Goal: Register for event/course

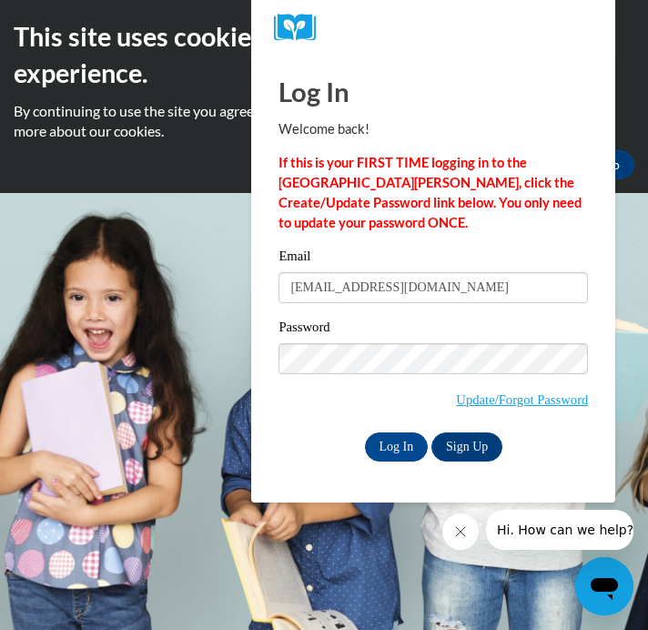
type input "chloemradich@gmail.com"
click at [365, 432] on input "Log In" at bounding box center [397, 446] width 64 height 29
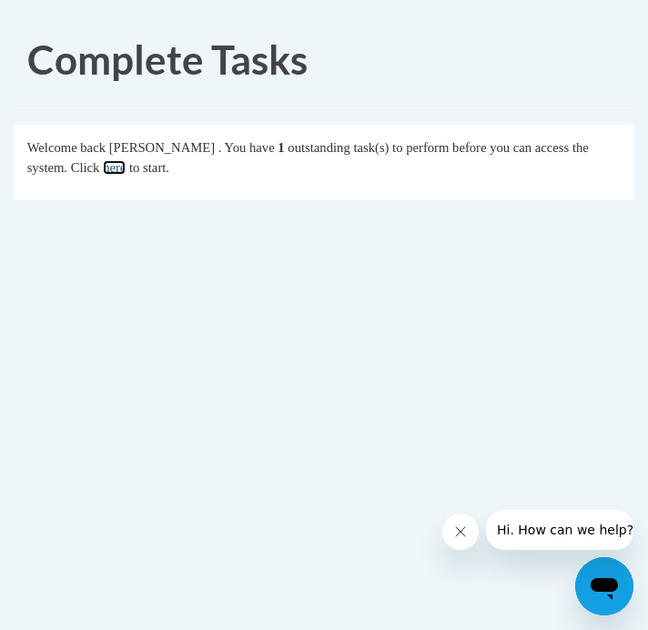
click at [121, 168] on link "here" at bounding box center [114, 167] width 23 height 15
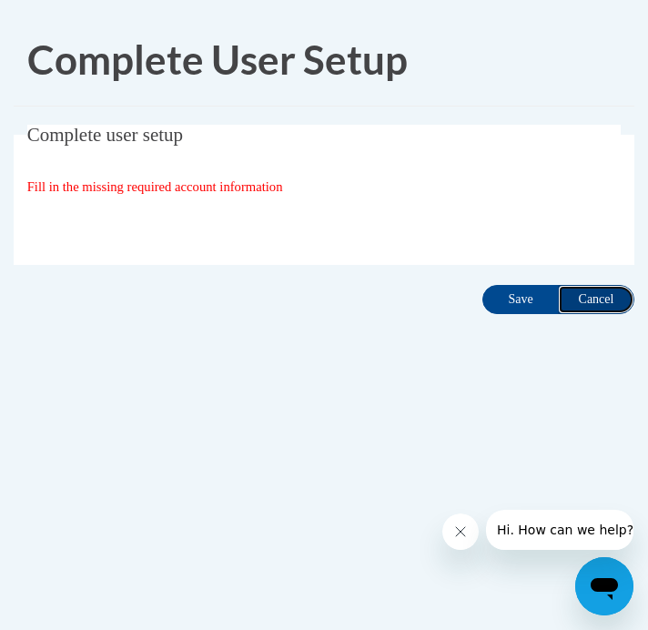
click at [586, 297] on input "Cancel" at bounding box center [596, 299] width 76 height 29
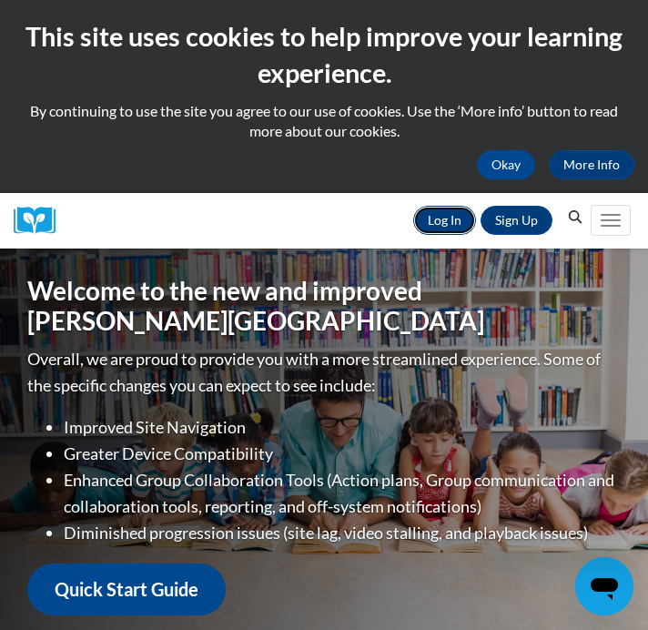
click at [453, 216] on link "Log In" at bounding box center [444, 220] width 63 height 29
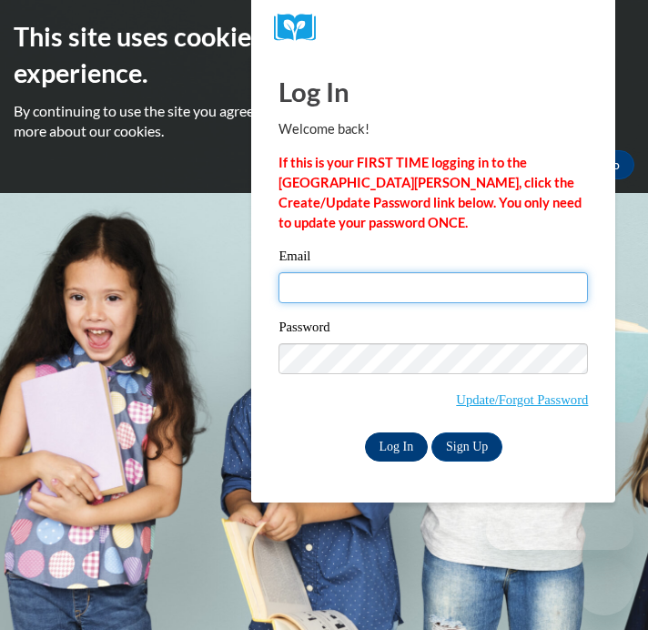
type input "chloemradich@gmail.com"
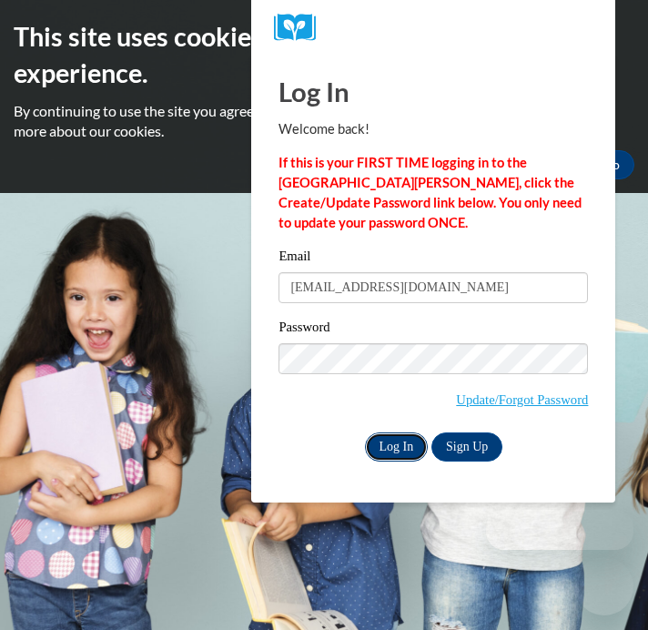
click at [393, 454] on input "Log In" at bounding box center [397, 446] width 64 height 29
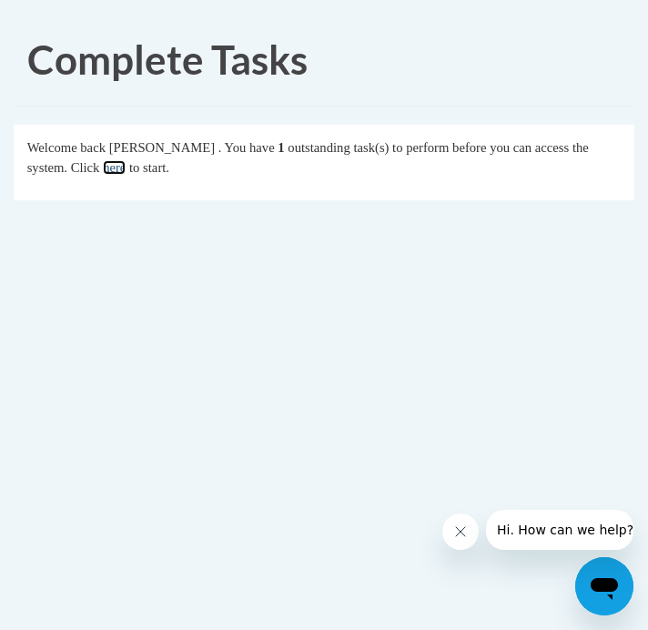
click at [122, 165] on link "here" at bounding box center [114, 167] width 23 height 15
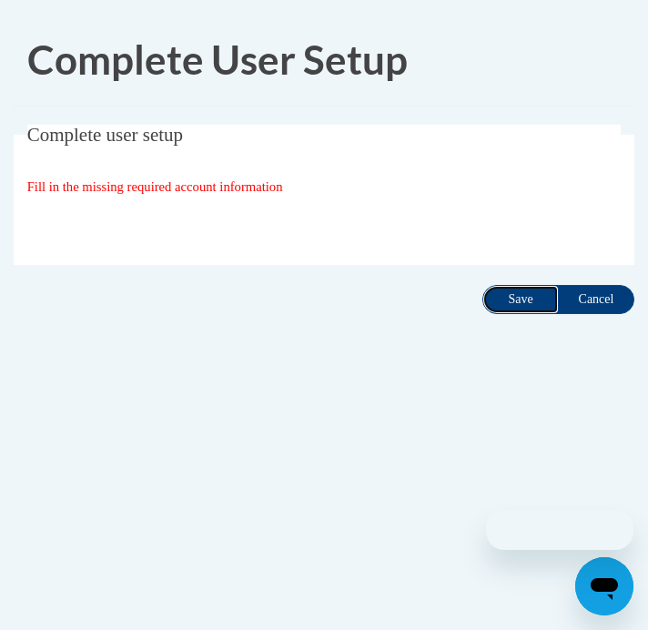
click at [511, 289] on input "Save" at bounding box center [520, 299] width 76 height 29
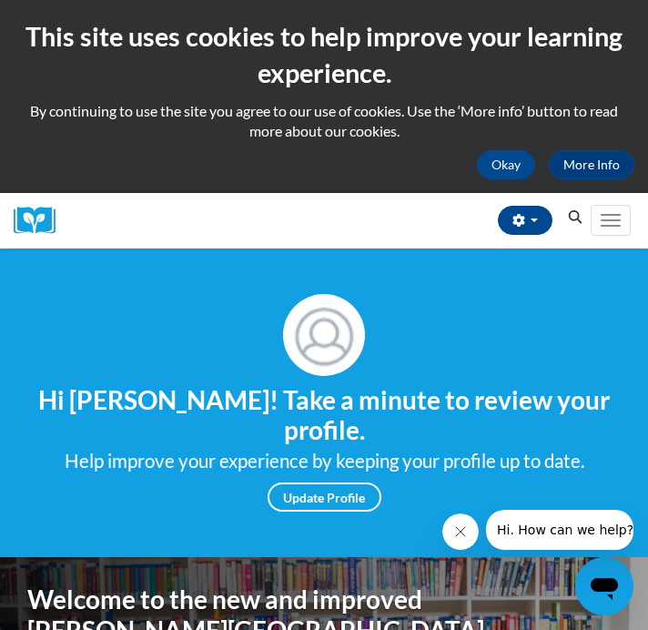
click at [571, 210] on icon "Search" at bounding box center [576, 217] width 14 height 14
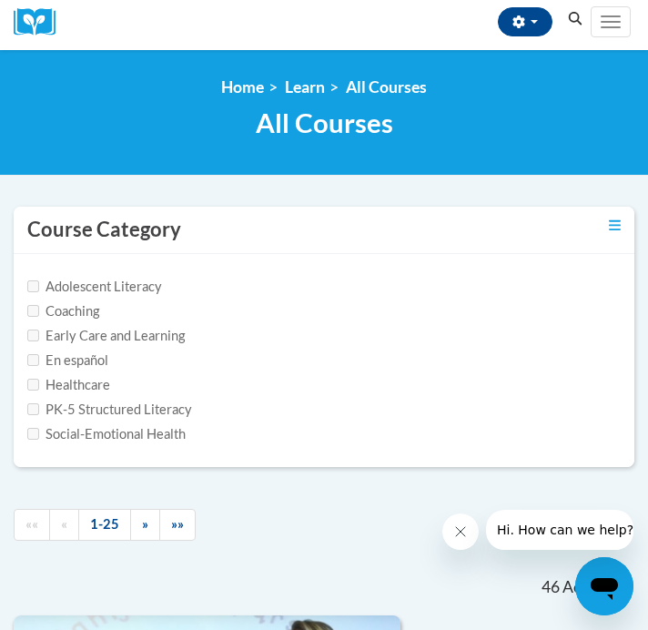
scroll to position [161, 0]
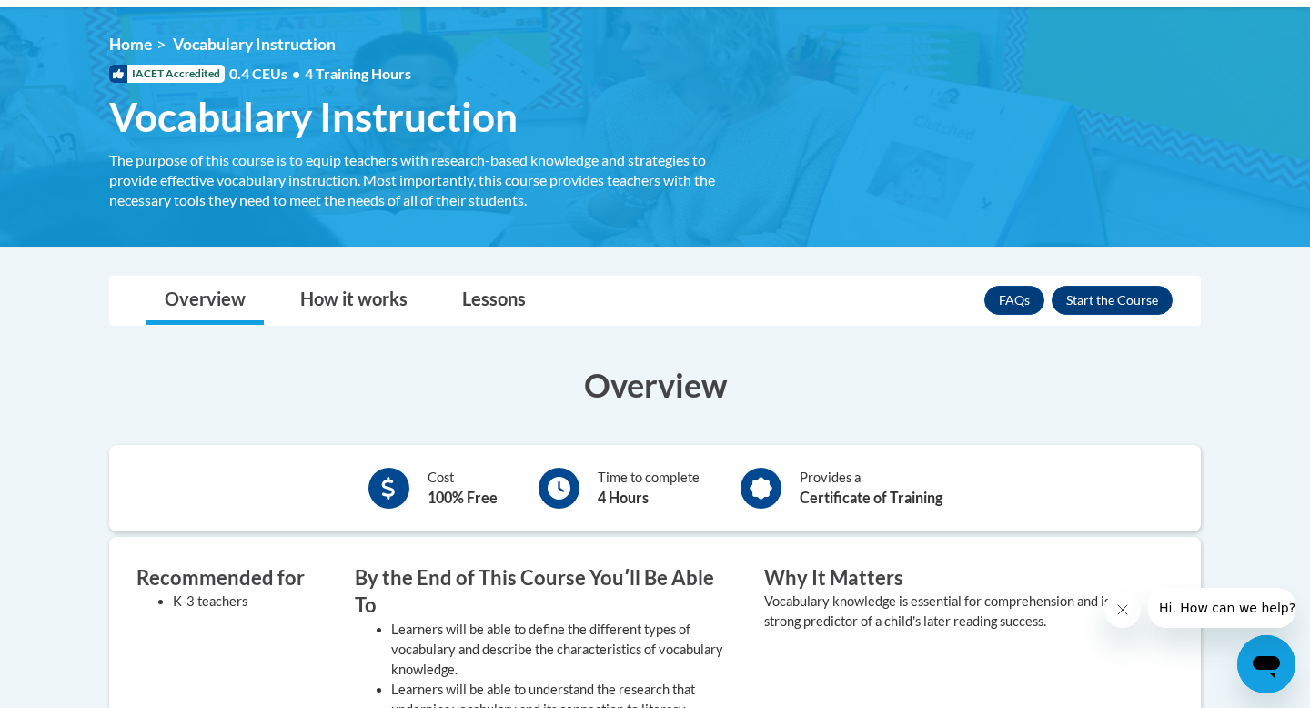
scroll to position [241, 0]
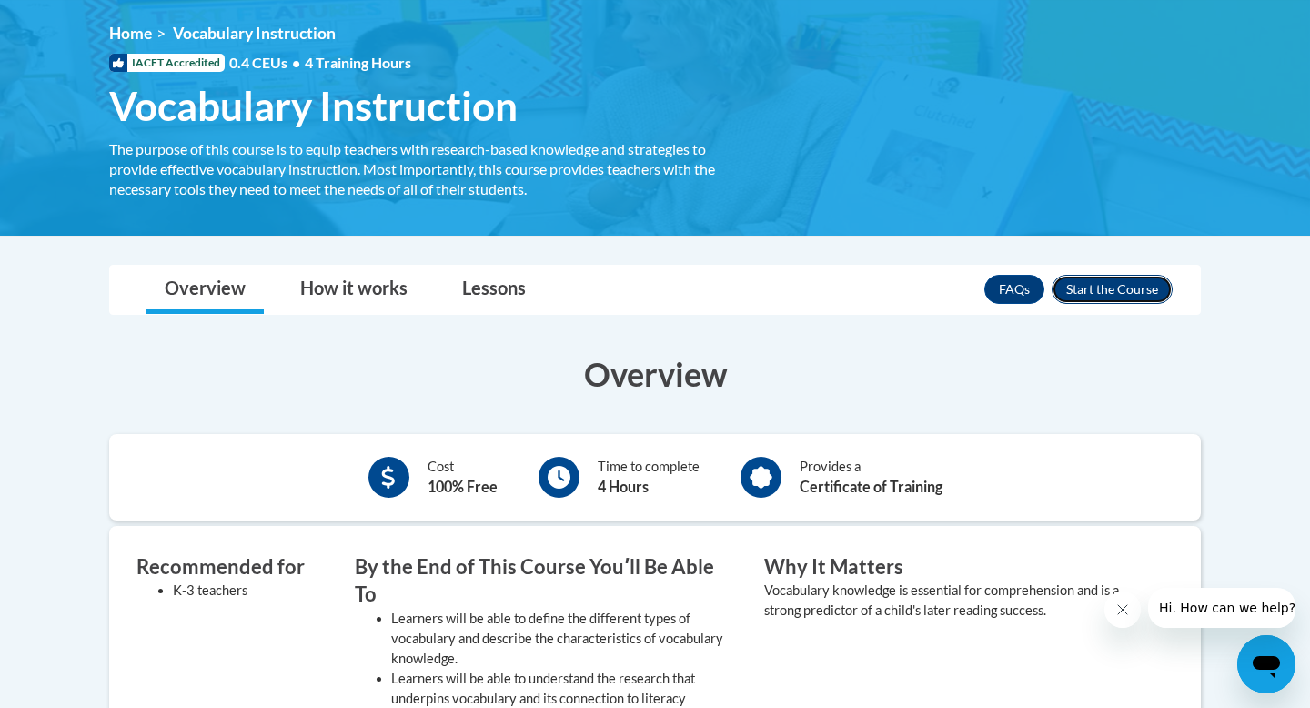
click at [1109, 290] on button "Enroll" at bounding box center [1112, 289] width 121 height 29
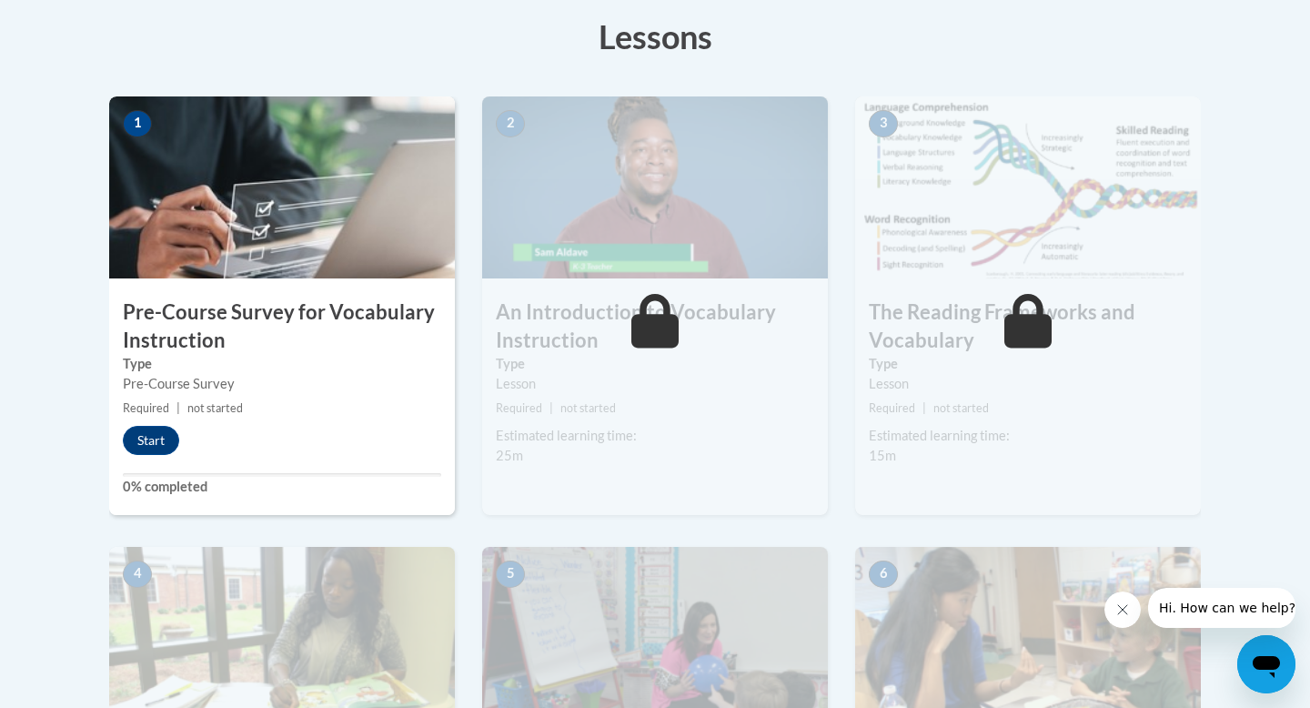
scroll to position [518, 0]
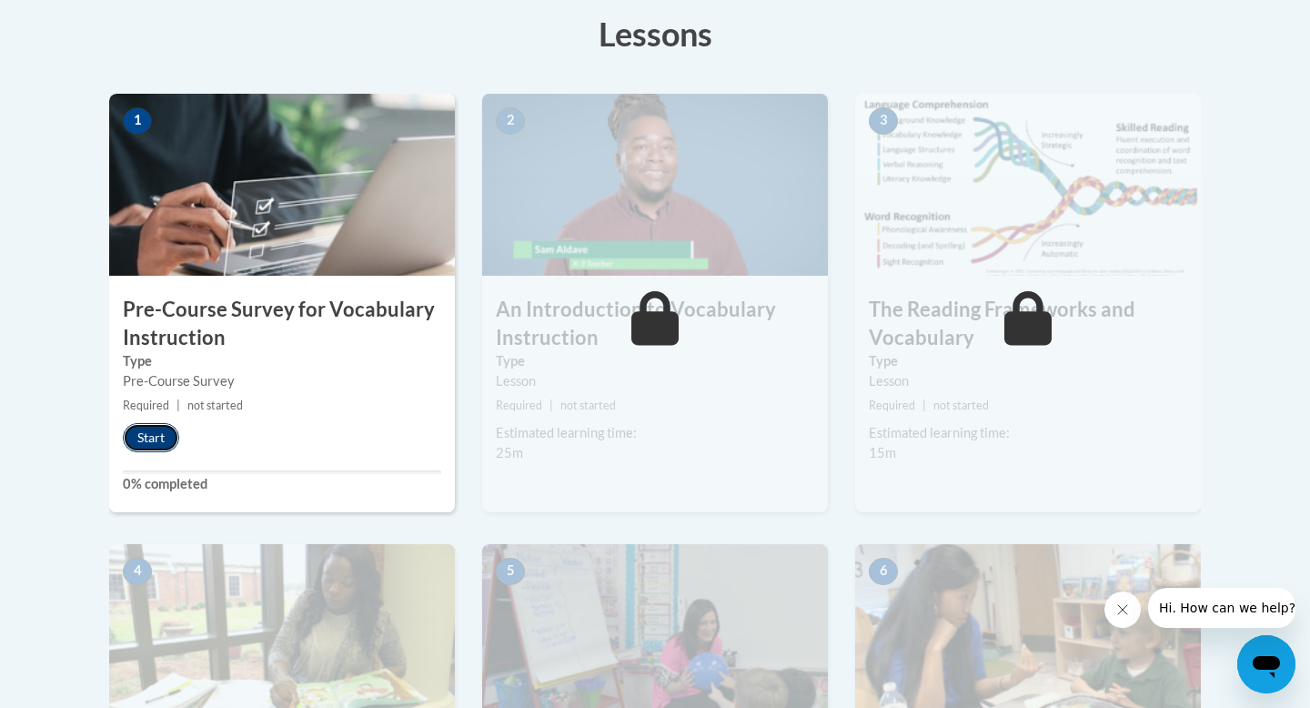
click at [163, 441] on button "Start" at bounding box center [151, 437] width 56 height 29
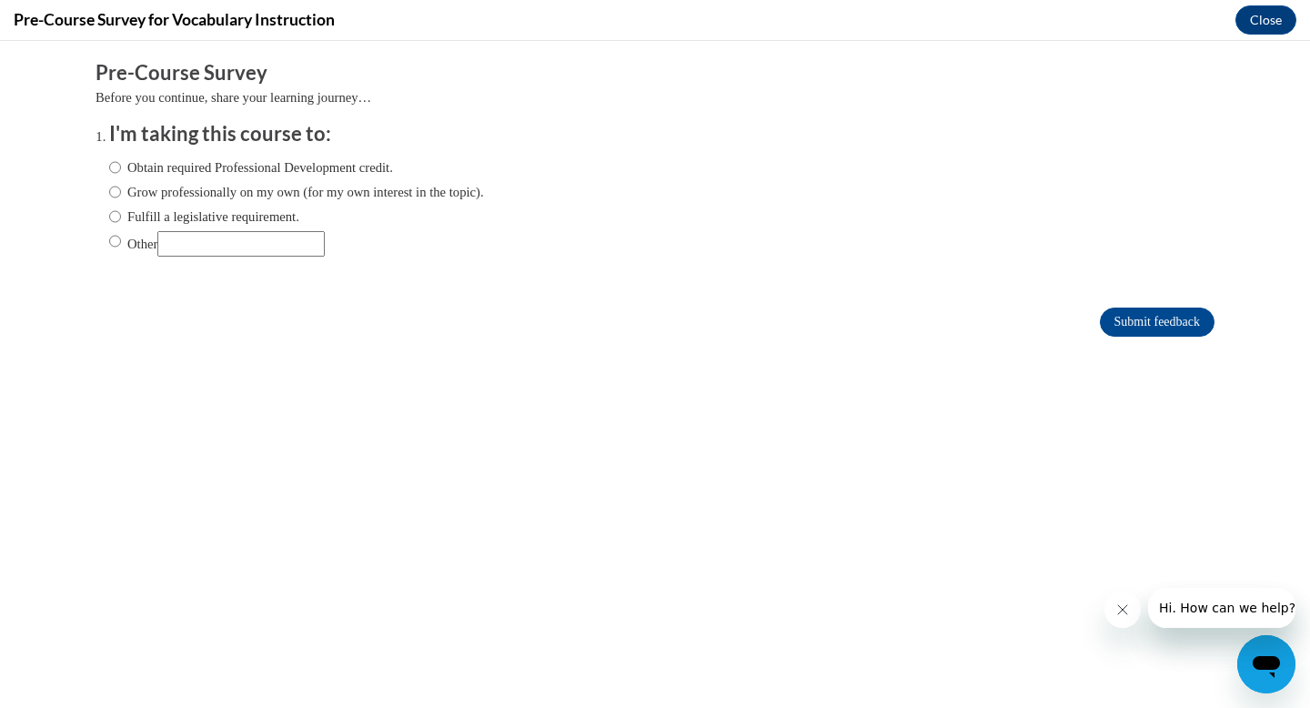
scroll to position [0, 0]
click at [284, 166] on label "Obtain required Professional Development credit." at bounding box center [251, 167] width 284 height 20
click at [121, 166] on input "Obtain required Professional Development credit." at bounding box center [115, 167] width 12 height 20
radio input "true"
click at [1106, 318] on input "Submit feedback" at bounding box center [1157, 321] width 115 height 29
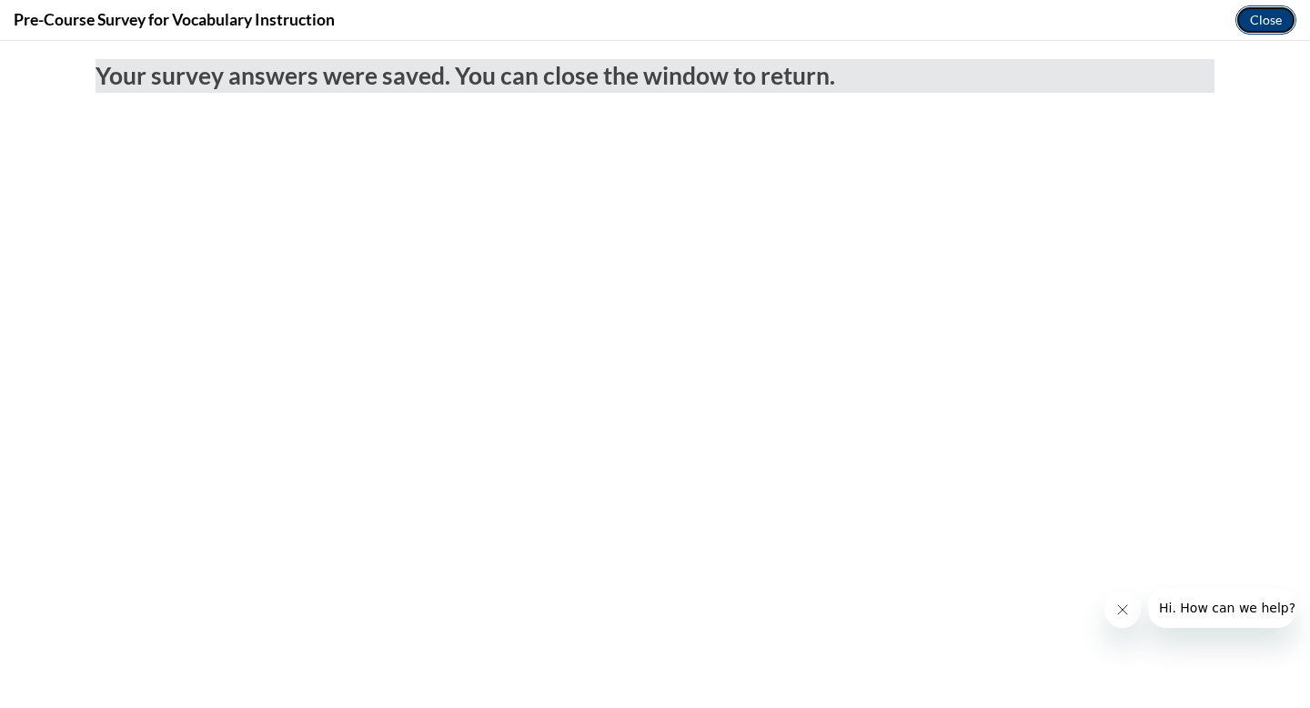
click at [1266, 26] on button "Close" at bounding box center [1265, 19] width 61 height 29
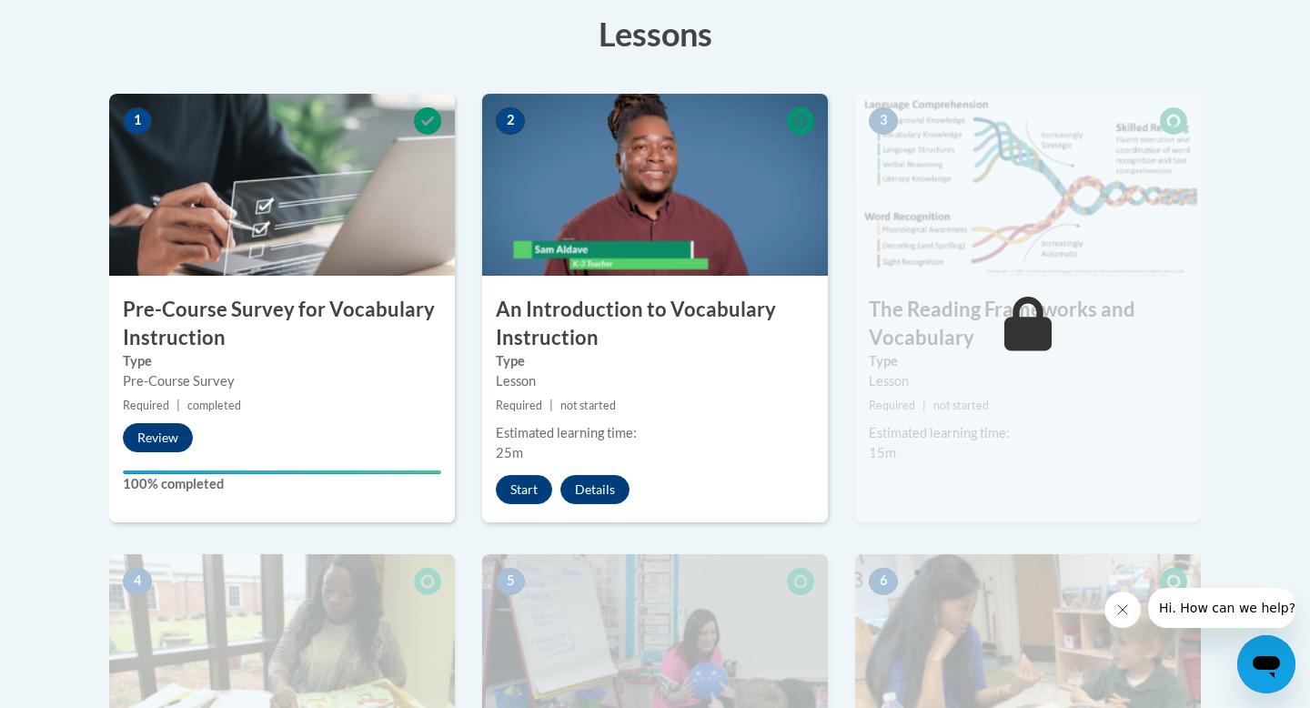
click at [1115, 612] on icon "Close message from company" at bounding box center [1122, 609] width 15 height 15
click at [533, 480] on button "Start" at bounding box center [524, 489] width 56 height 29
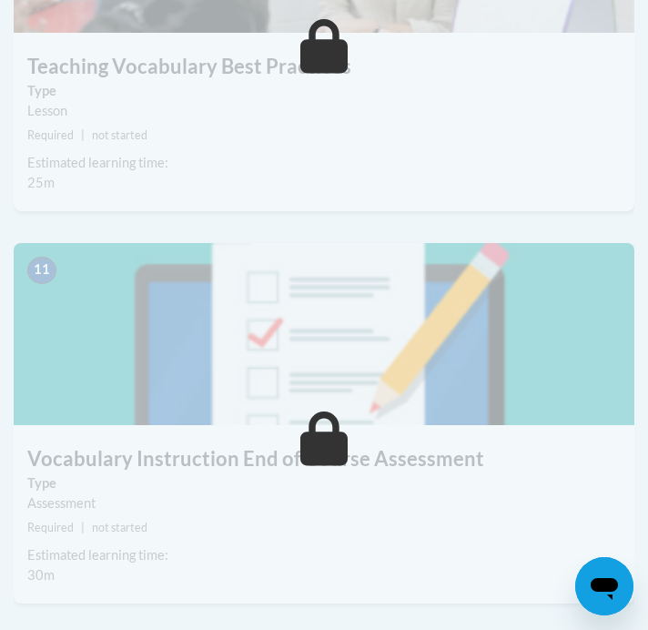
scroll to position [4451, 0]
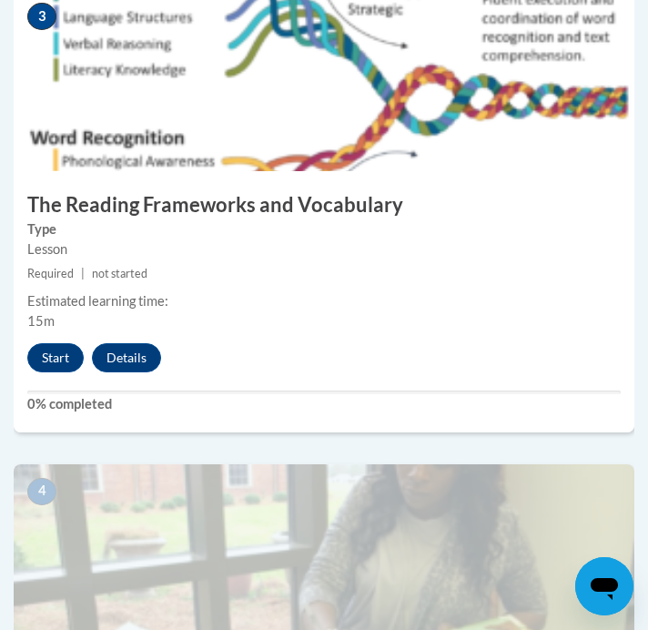
scroll to position [1568, 0]
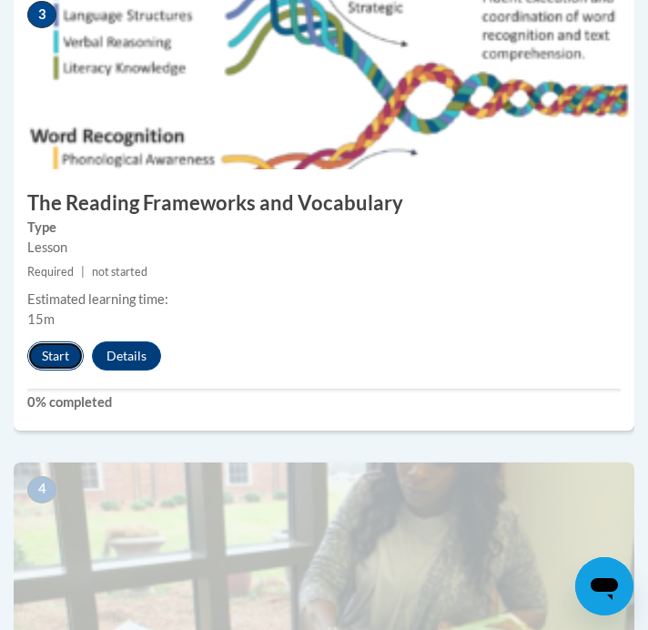
click at [60, 356] on button "Start" at bounding box center [55, 355] width 56 height 29
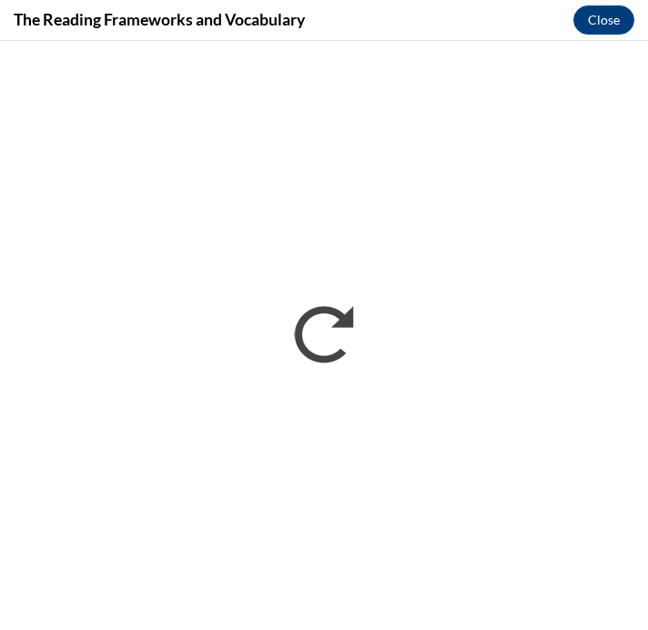
scroll to position [0, 0]
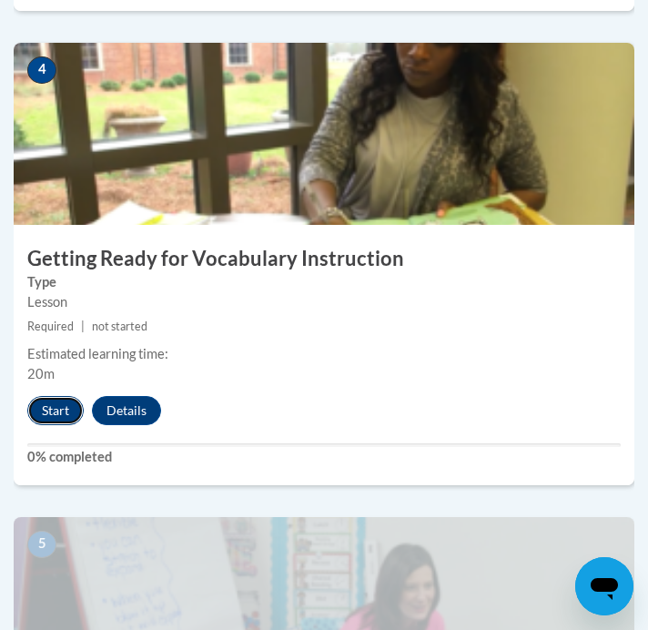
click at [55, 408] on button "Start" at bounding box center [55, 410] width 56 height 29
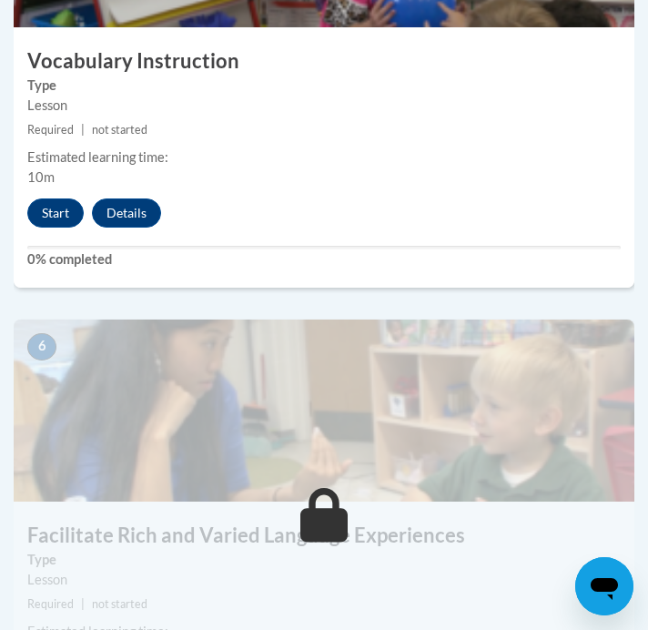
scroll to position [2661, 0]
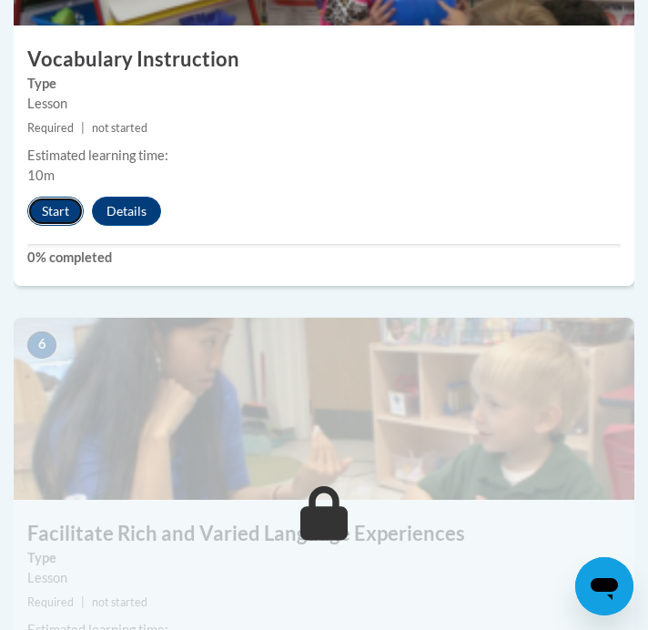
click at [58, 217] on button "Start" at bounding box center [55, 211] width 56 height 29
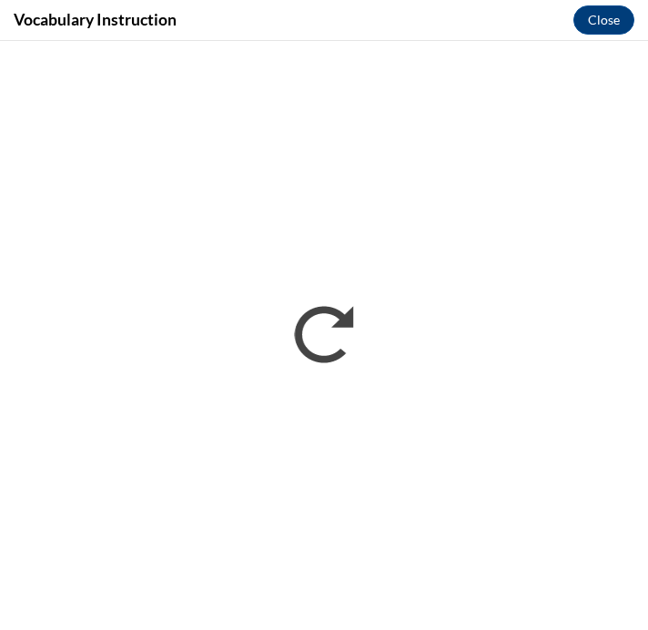
scroll to position [0, 0]
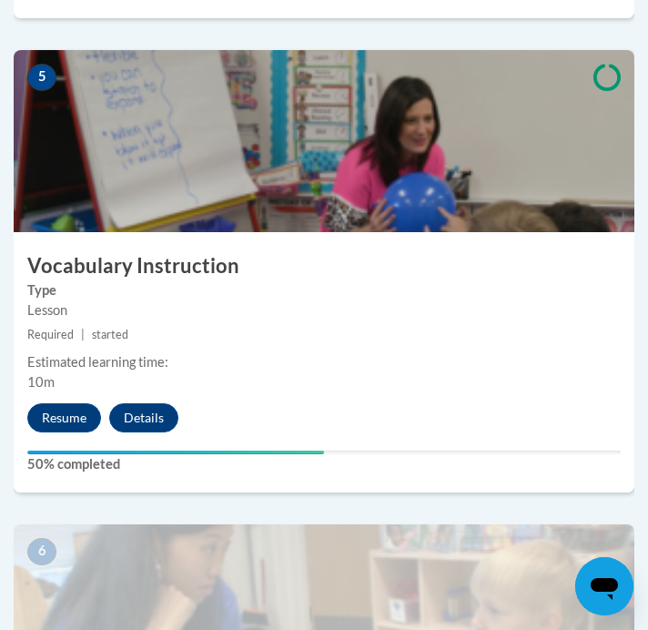
scroll to position [2444, 0]
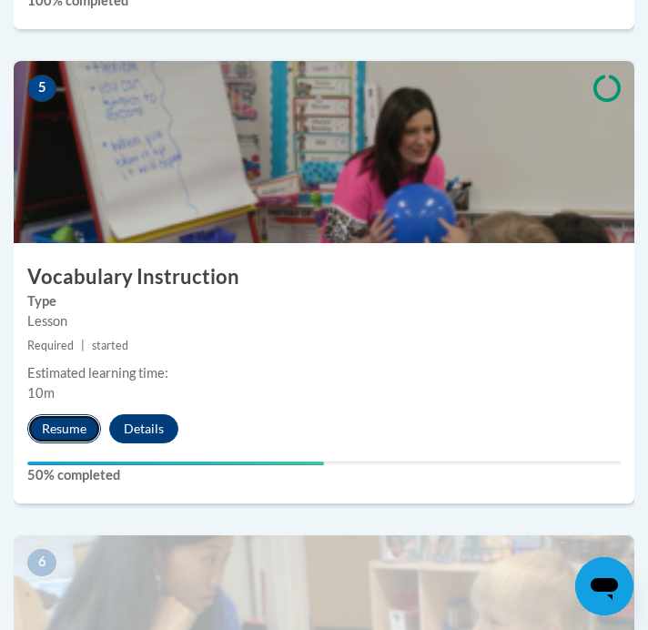
click at [62, 427] on button "Resume" at bounding box center [64, 428] width 74 height 29
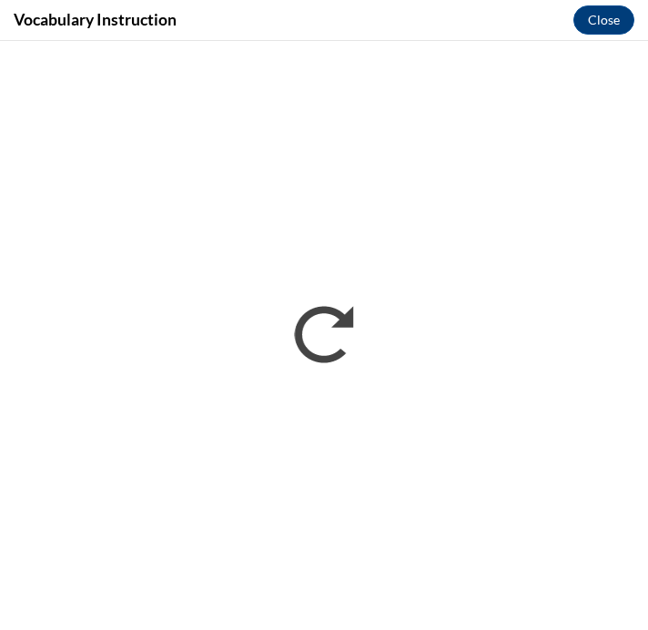
scroll to position [0, 0]
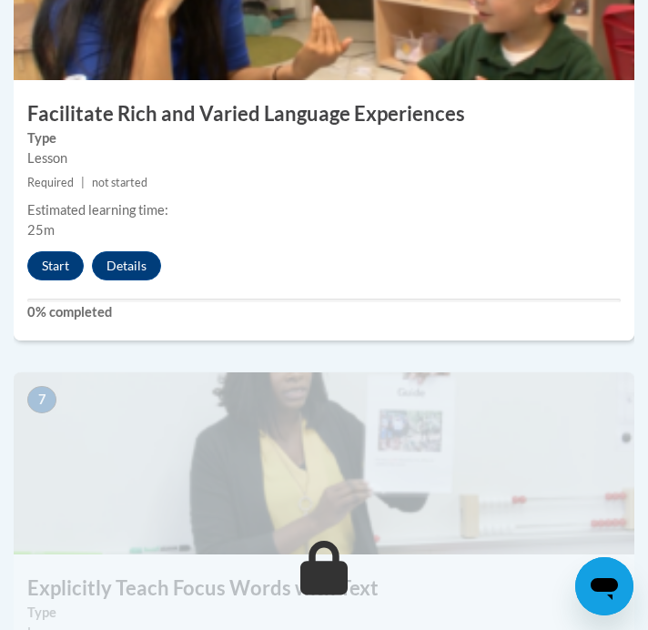
scroll to position [3025, 0]
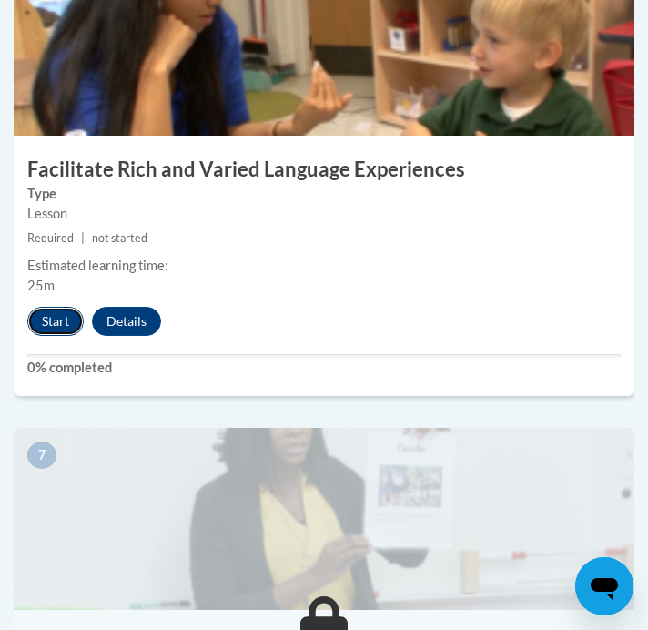
click at [39, 320] on button "Start" at bounding box center [55, 321] width 56 height 29
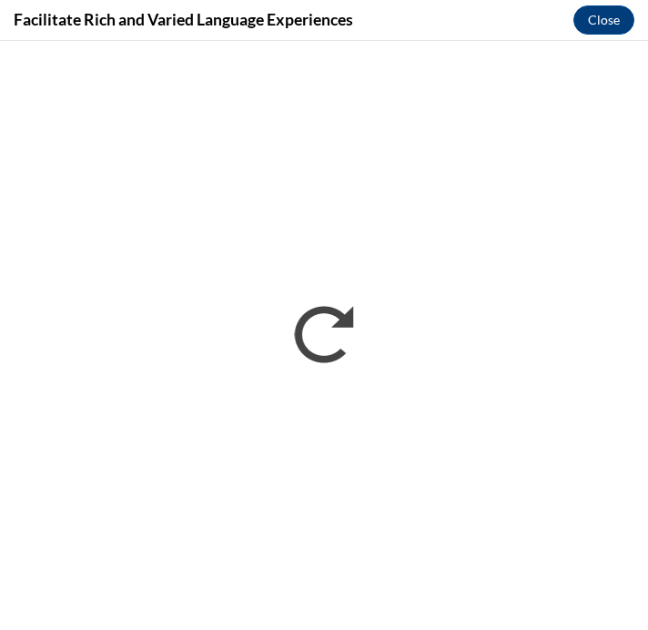
scroll to position [0, 0]
